Goal: Task Accomplishment & Management: Complete application form

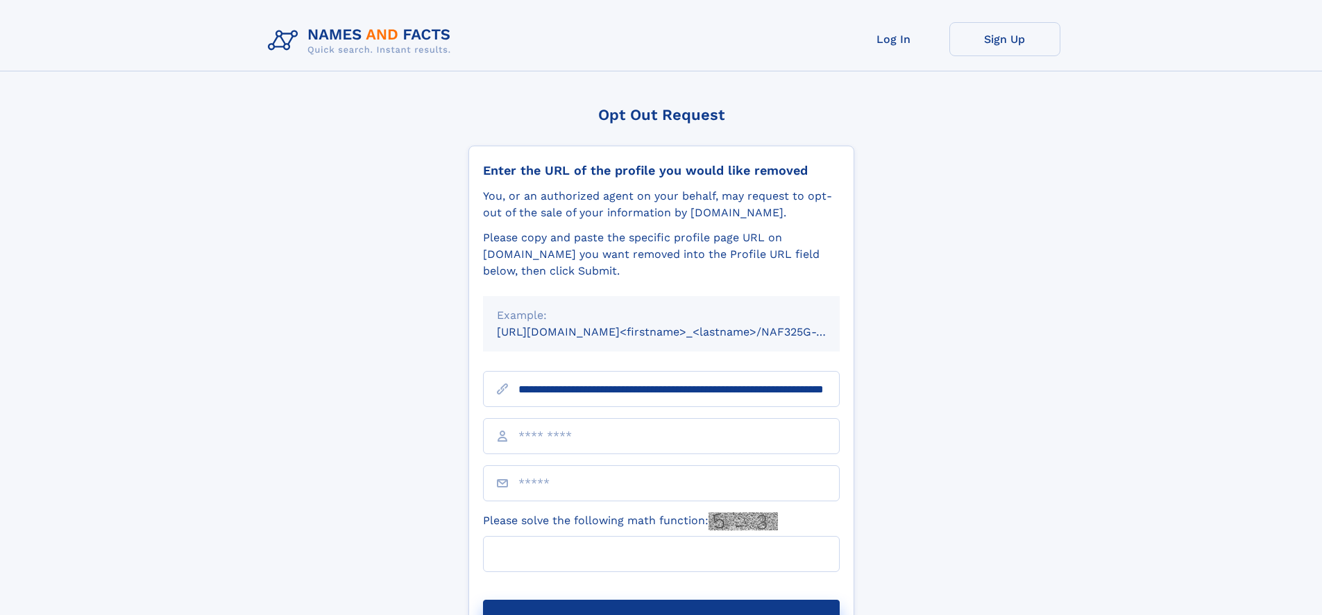
scroll to position [0, 143]
type input "**********"
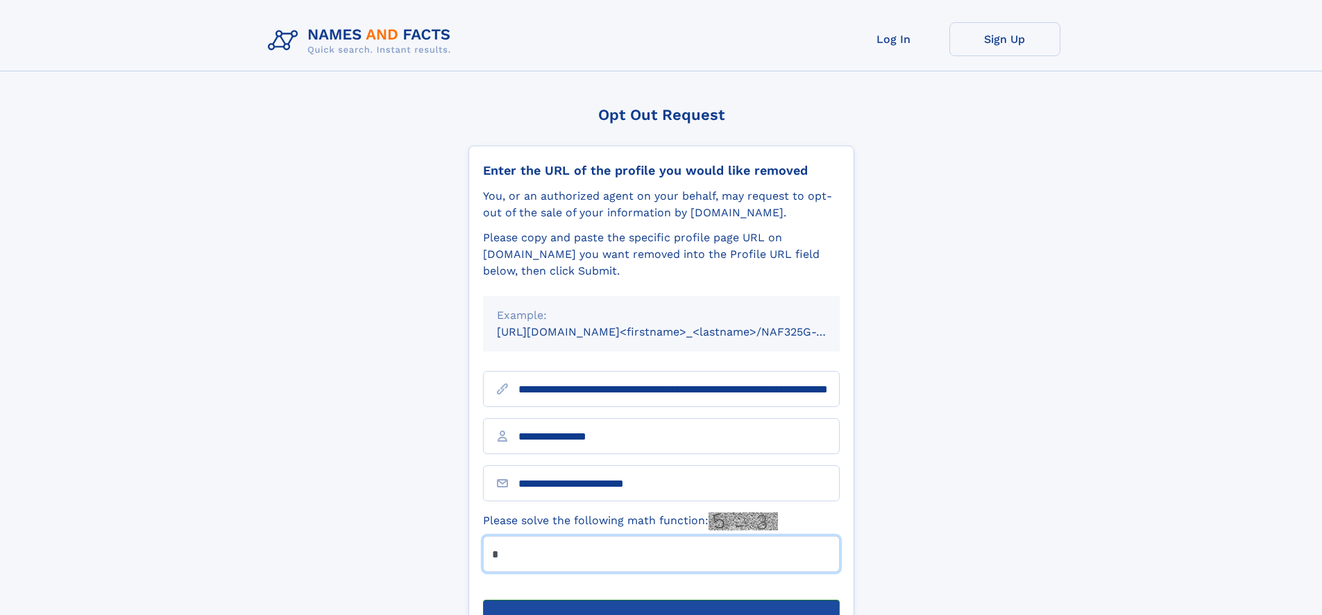
type input "*"
click at [660, 600] on button "Submit Opt Out Request" at bounding box center [661, 622] width 357 height 44
